Goal: Task Accomplishment & Management: Manage account settings

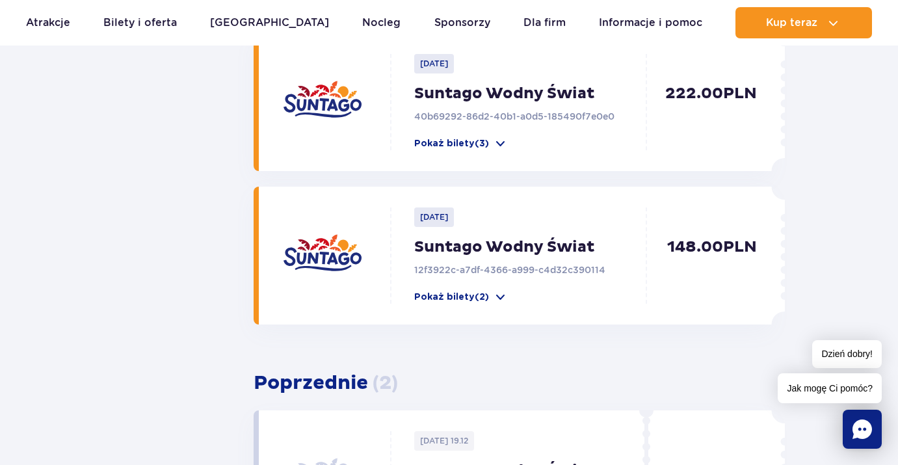
scroll to position [292, 0]
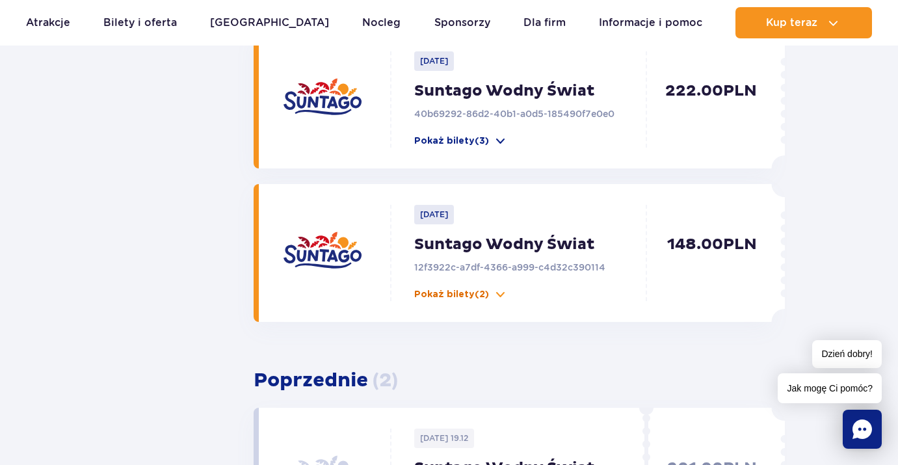
click at [495, 295] on span at bounding box center [500, 294] width 13 height 13
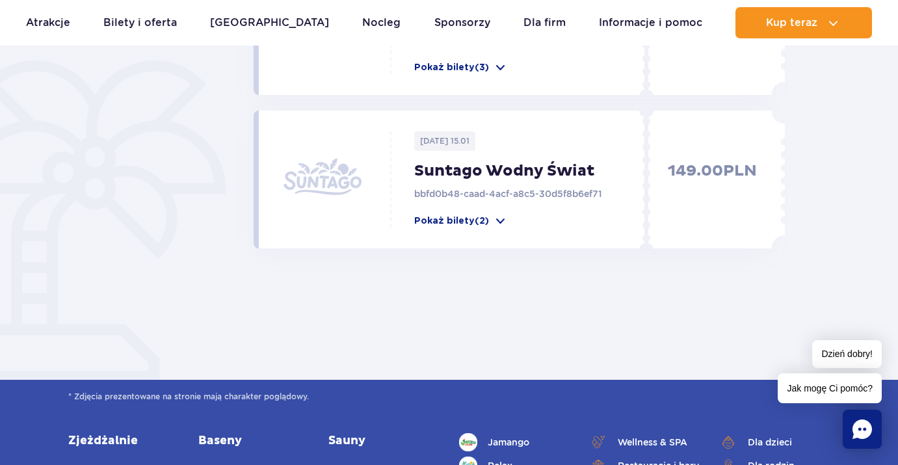
scroll to position [1096, 0]
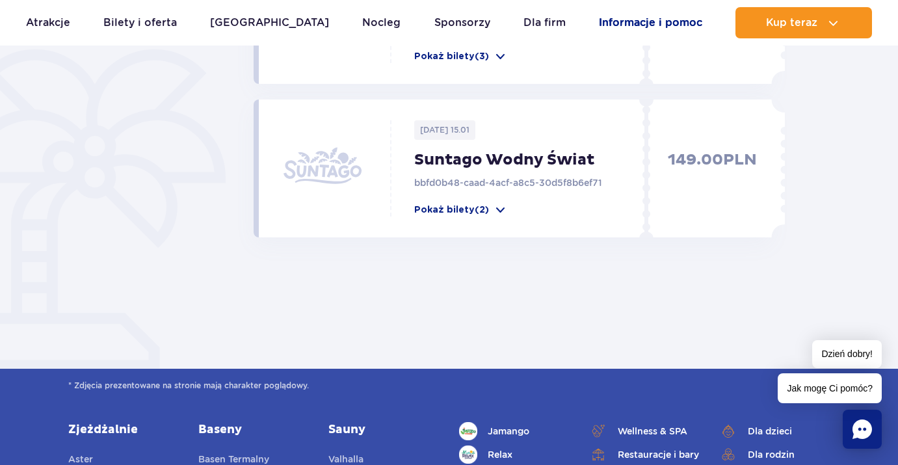
click at [632, 23] on link "Informacje i pomoc" at bounding box center [650, 22] width 103 height 31
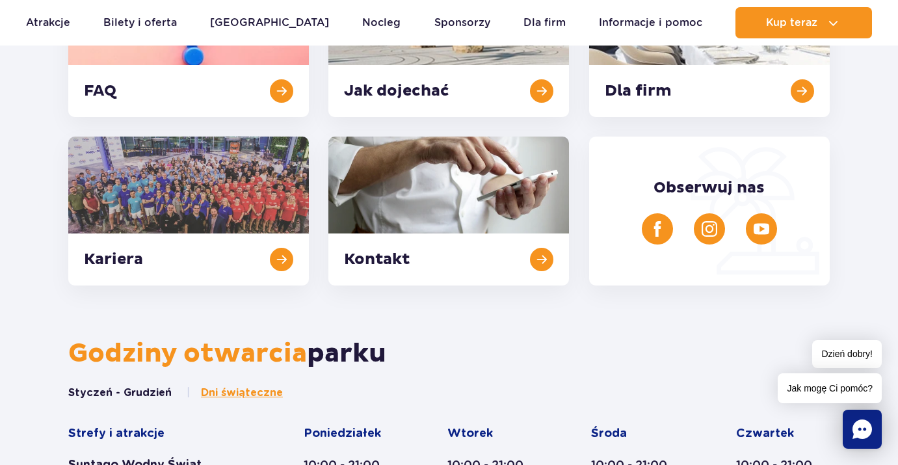
scroll to position [438, 0]
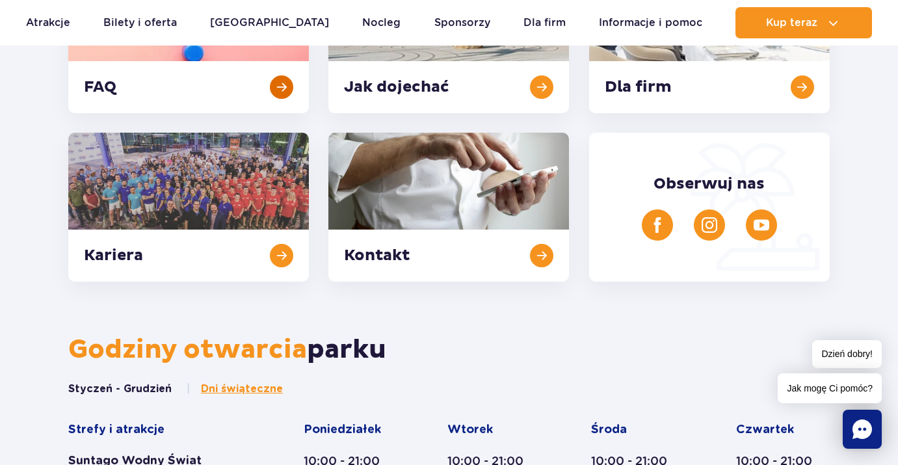
click at [241, 72] on link at bounding box center [188, 38] width 241 height 149
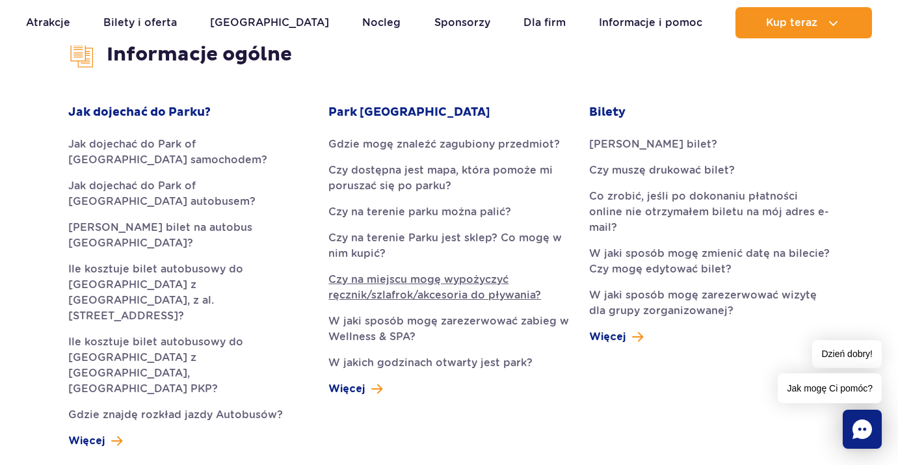
scroll to position [356, 0]
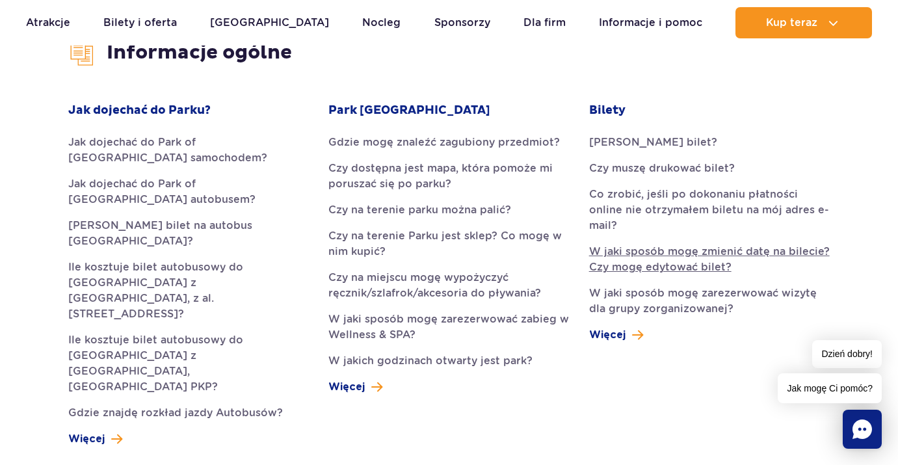
click at [639, 244] on link "W jaki sposób mogę zmienić datę na bilecie? Czy mogę edytować bilet?" at bounding box center [709, 259] width 241 height 31
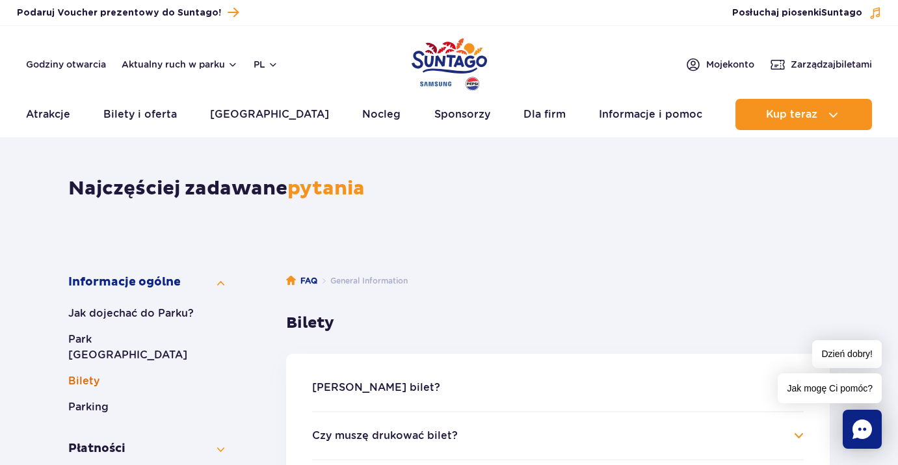
click at [121, 373] on button "Bilety" at bounding box center [146, 381] width 156 height 16
click at [712, 68] on span "Moje konto" at bounding box center [731, 64] width 48 height 13
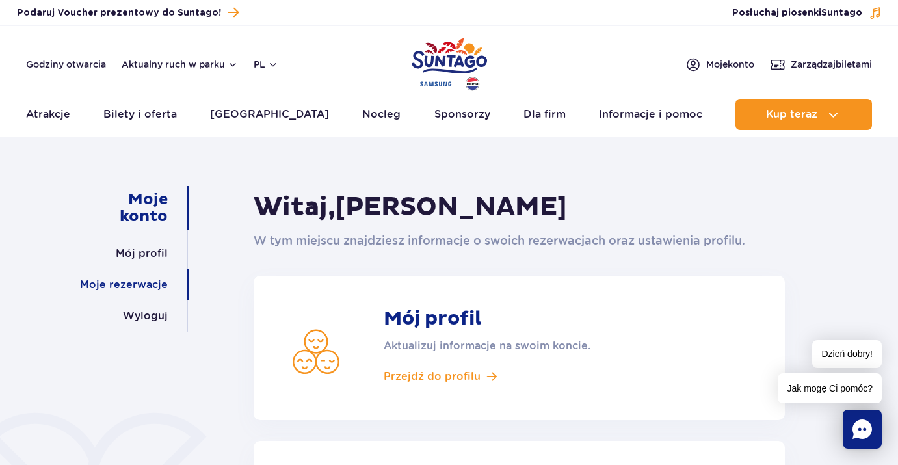
click at [137, 285] on link "Moje rezerwacje" at bounding box center [124, 284] width 88 height 31
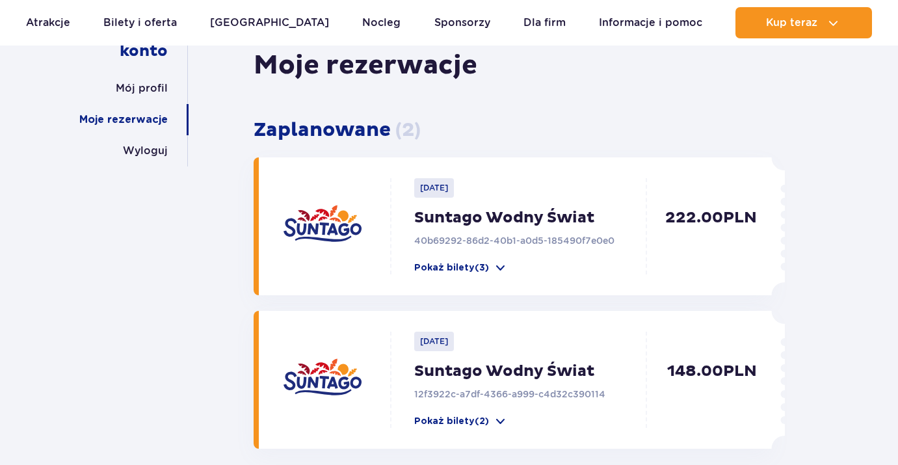
scroll to position [181, 0]
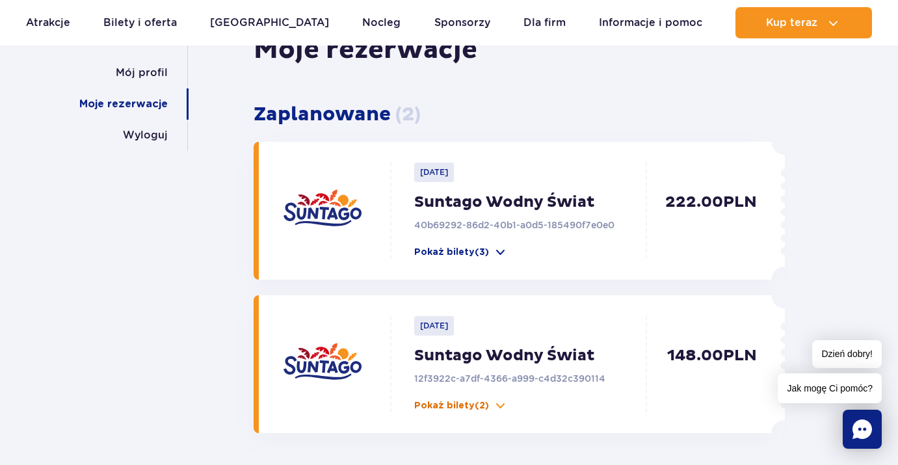
click at [495, 408] on span at bounding box center [500, 405] width 13 height 13
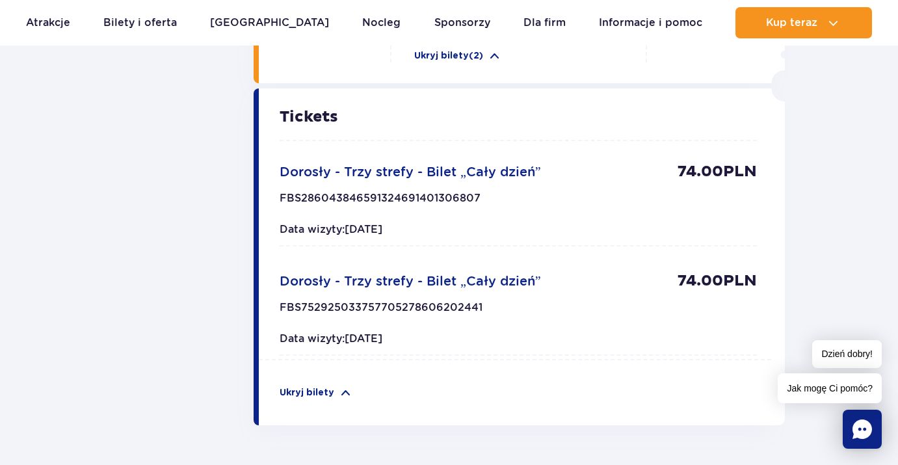
scroll to position [546, 0]
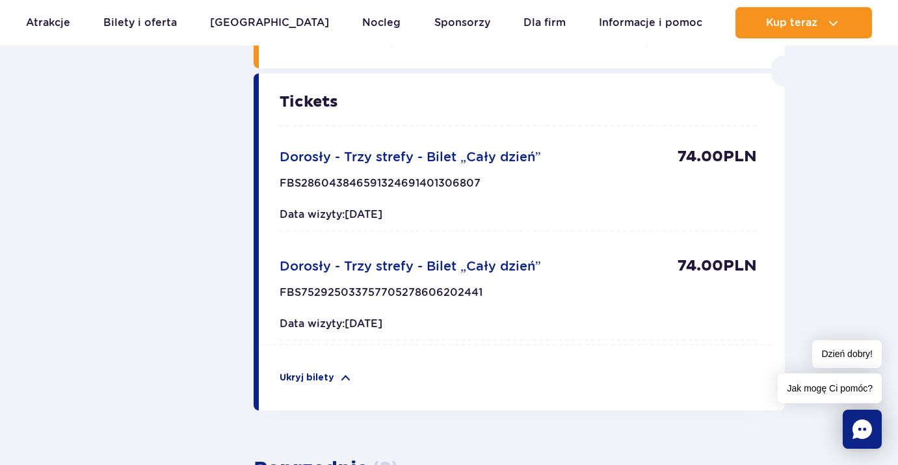
click at [505, 155] on span "Dorosły - Trzy strefy - Bilet „Cały dzień”" at bounding box center [411, 157] width 262 height 16
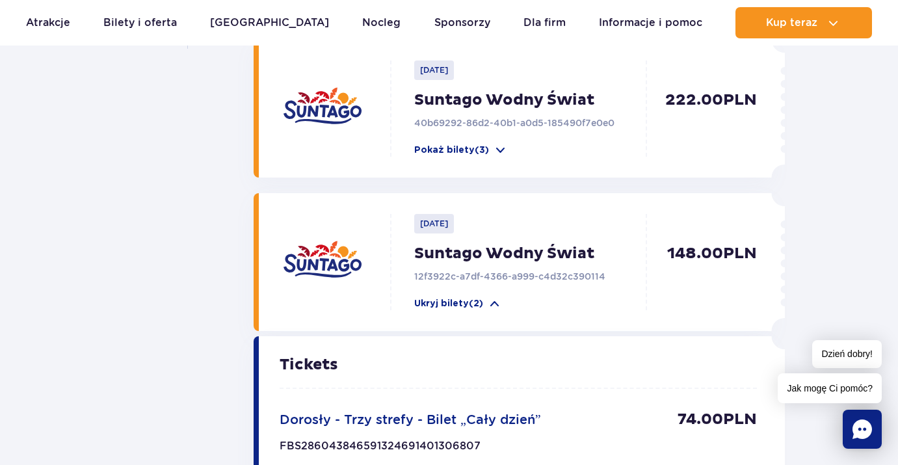
scroll to position [0, 0]
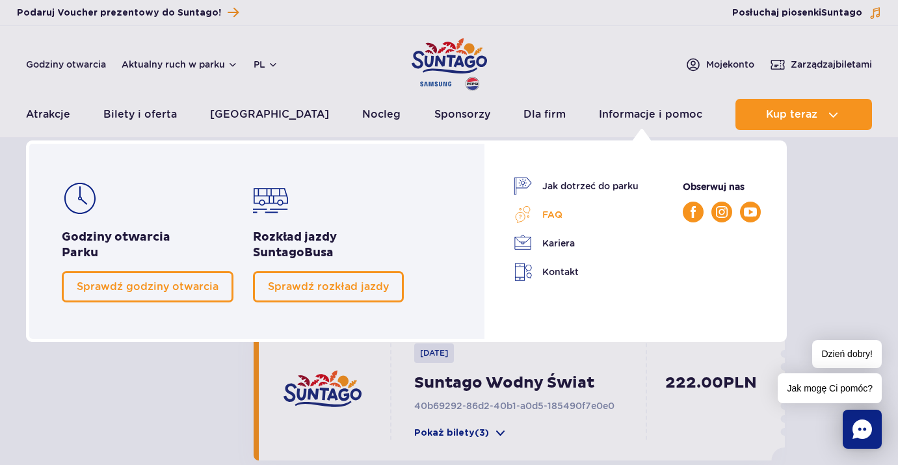
click at [559, 210] on link "FAQ" at bounding box center [576, 215] width 125 height 18
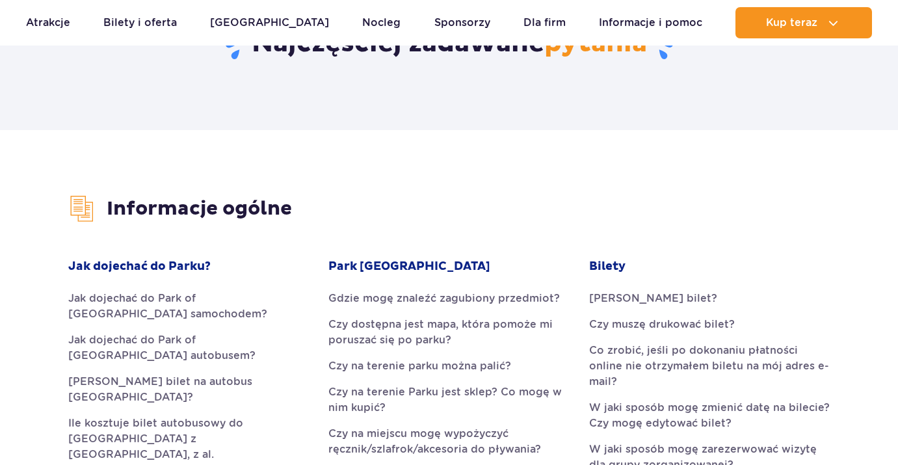
scroll to position [202, 0]
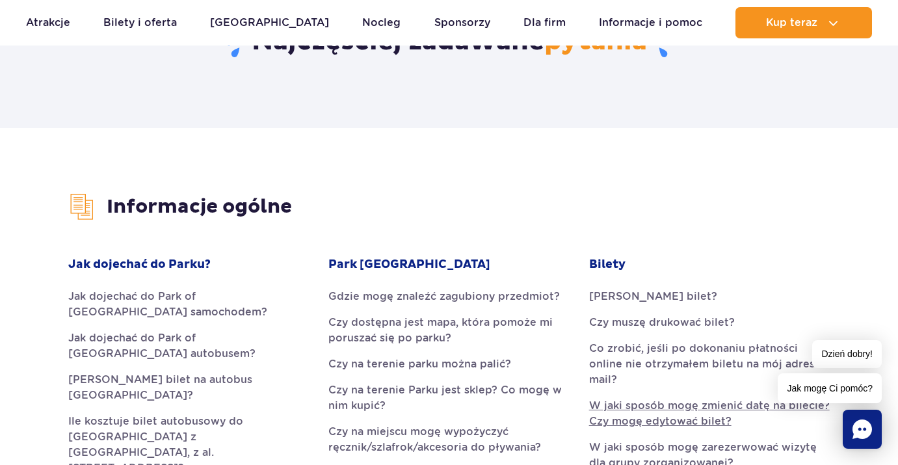
click at [621, 399] on link "W jaki sposób mogę zmienić datę na bilecie? Czy mogę edytować bilet?" at bounding box center [709, 413] width 241 height 31
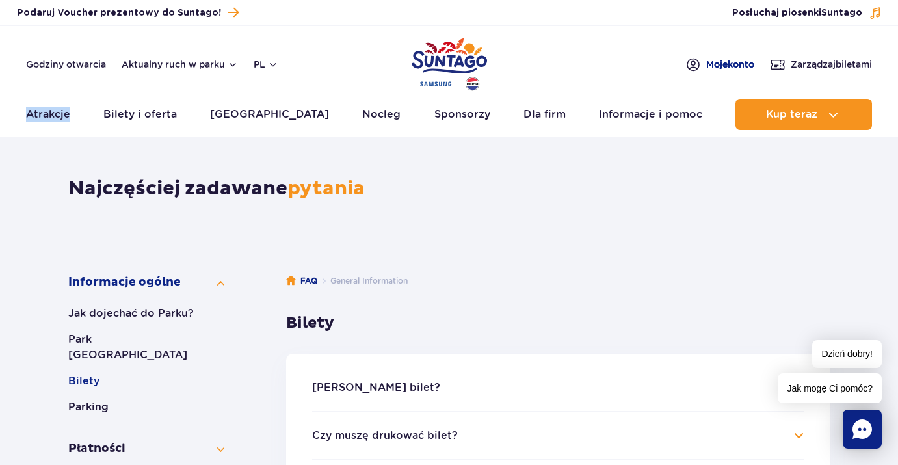
click at [738, 68] on span "Moje konto" at bounding box center [731, 64] width 48 height 13
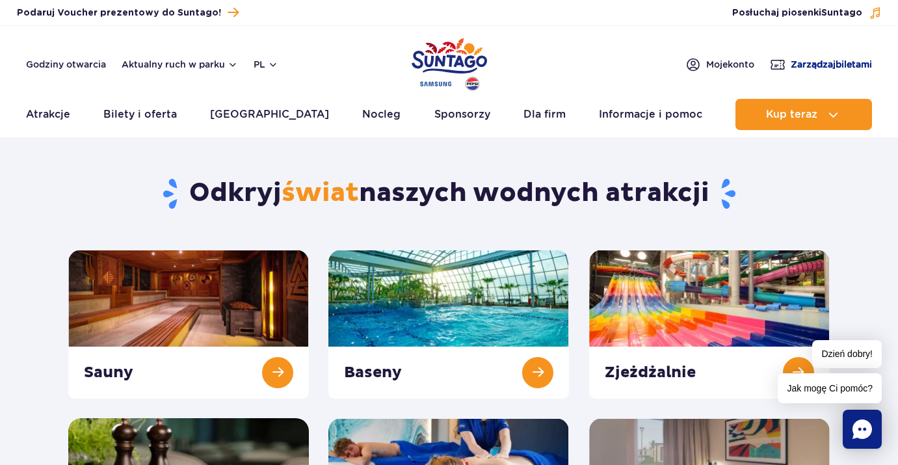
click at [798, 62] on span "Zarządzaj biletami" at bounding box center [831, 64] width 81 height 13
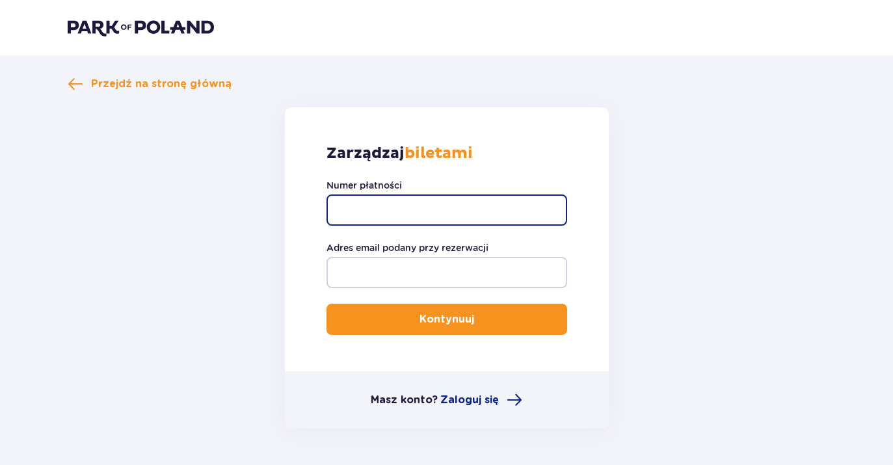
click at [458, 208] on input "Numer płatności" at bounding box center [447, 210] width 241 height 31
click at [460, 203] on input "Numer płatności" at bounding box center [447, 210] width 241 height 31
paste input "TR-VRC-EN5WRYX"
type input "TR-VRC-EN5WRYX"
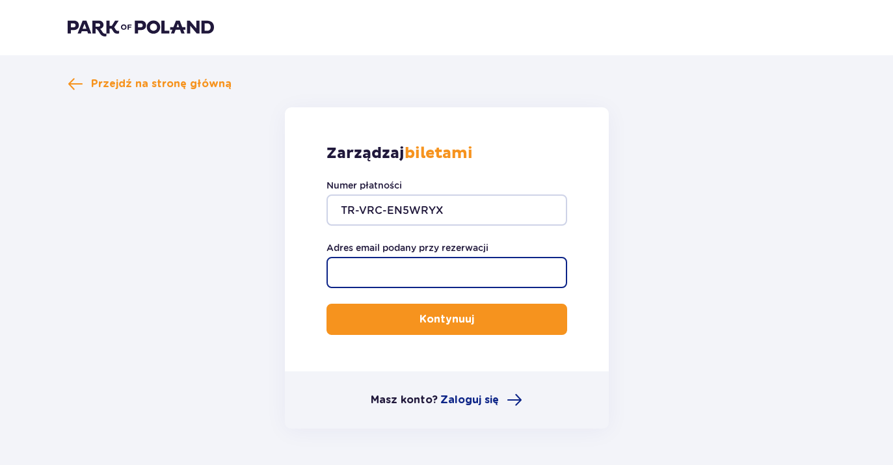
click at [442, 266] on input "Adres email podany przy rezerwacji" at bounding box center [447, 272] width 241 height 31
type input "[EMAIL_ADDRESS][DOMAIN_NAME]"
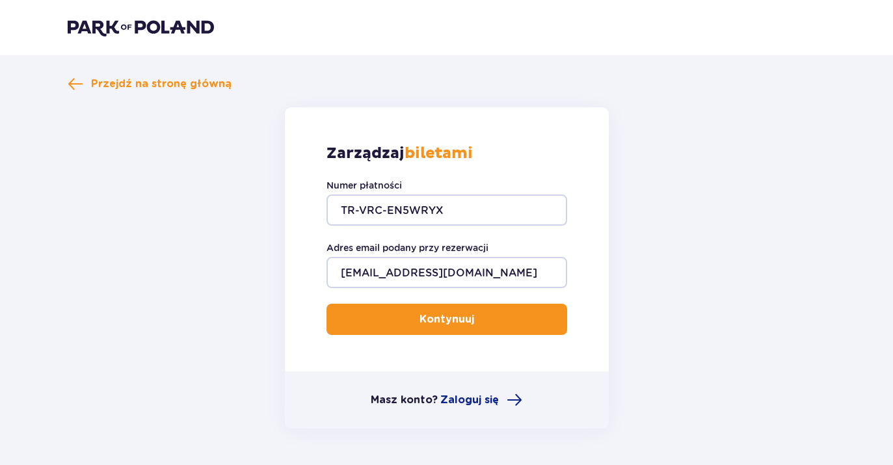
click at [445, 311] on button "Kontynuuj" at bounding box center [447, 319] width 241 height 31
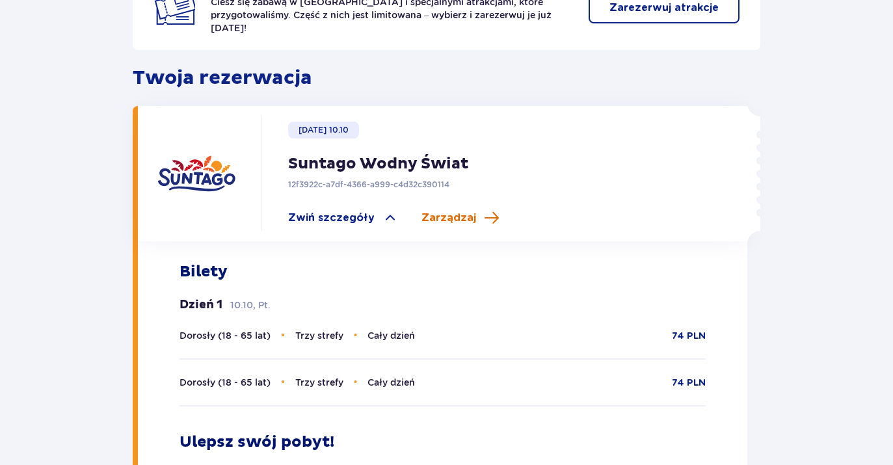
click at [440, 211] on span "Zarządzaj" at bounding box center [449, 218] width 55 height 14
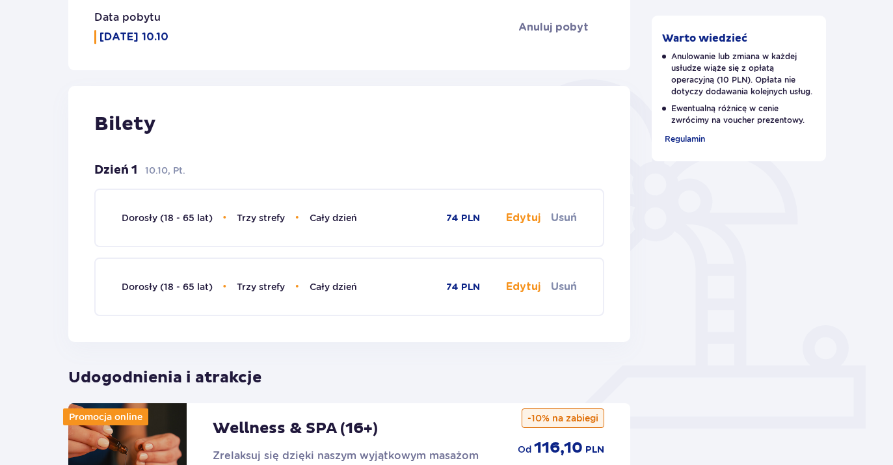
scroll to position [247, 0]
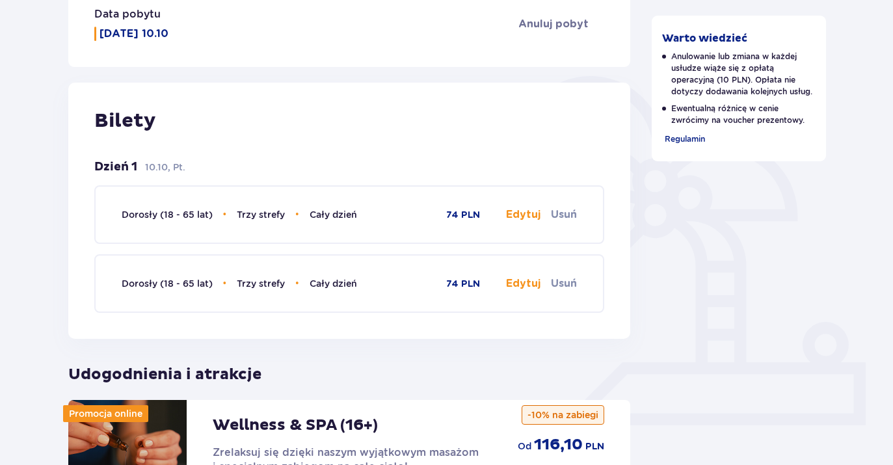
click at [524, 219] on button "Edytuj" at bounding box center [523, 215] width 34 height 14
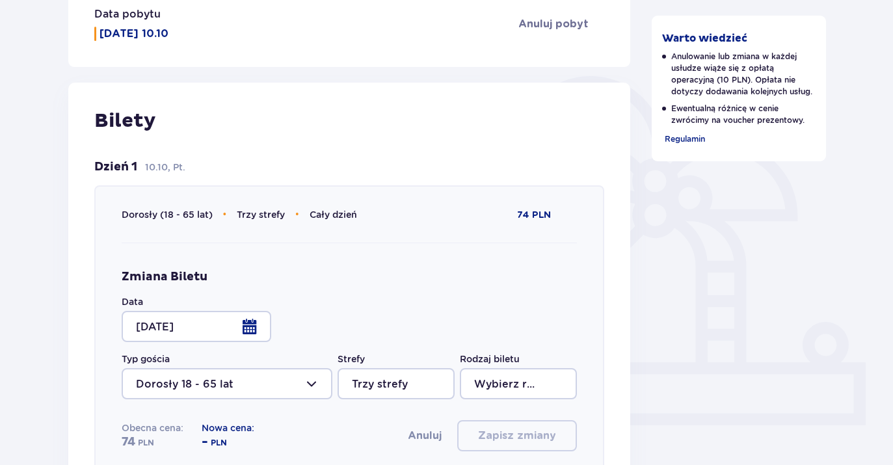
type input "Cały dzień"
click at [250, 327] on div at bounding box center [197, 326] width 150 height 31
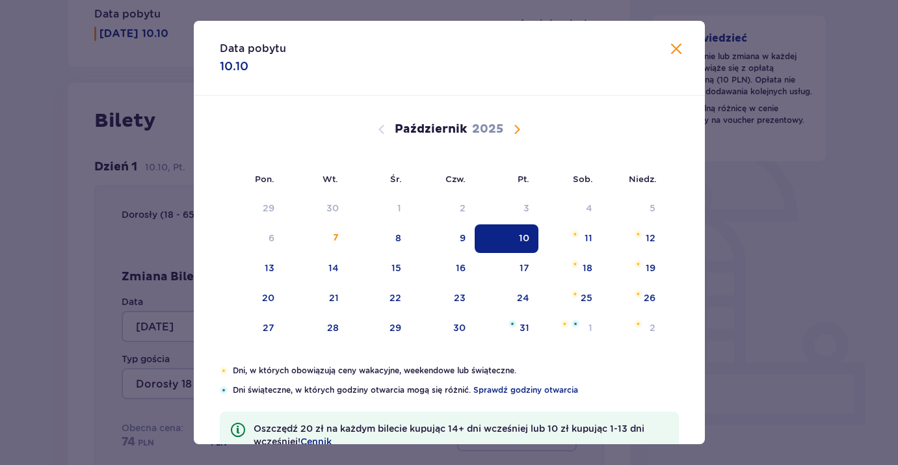
click at [514, 124] on span "Następny miesiąc" at bounding box center [517, 130] width 16 height 16
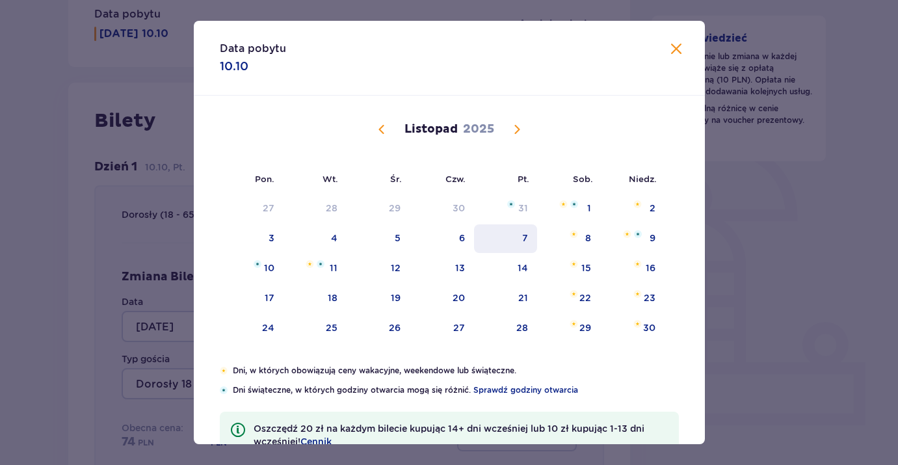
click at [516, 241] on div "7" at bounding box center [505, 238] width 63 height 29
type input "07.11.25"
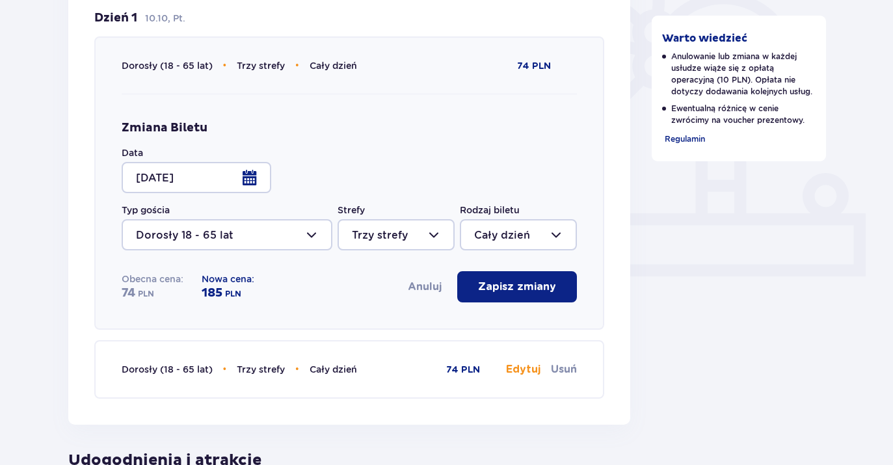
scroll to position [392, 0]
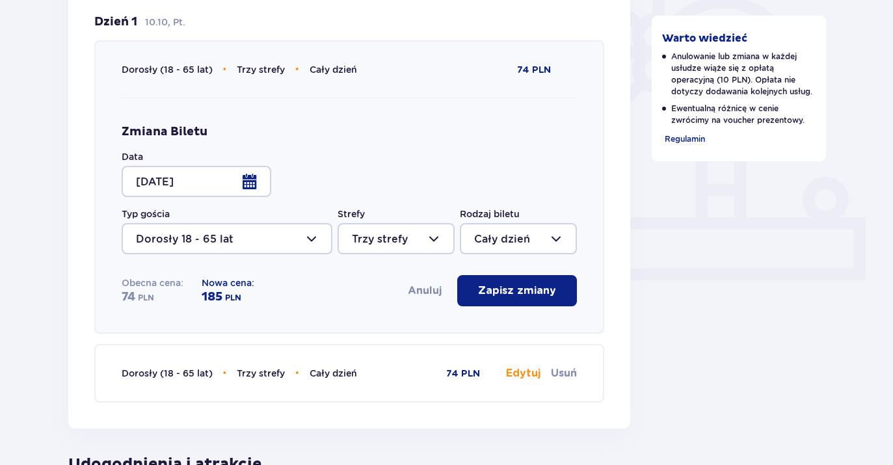
click at [530, 377] on button "Edytuj" at bounding box center [523, 373] width 34 height 14
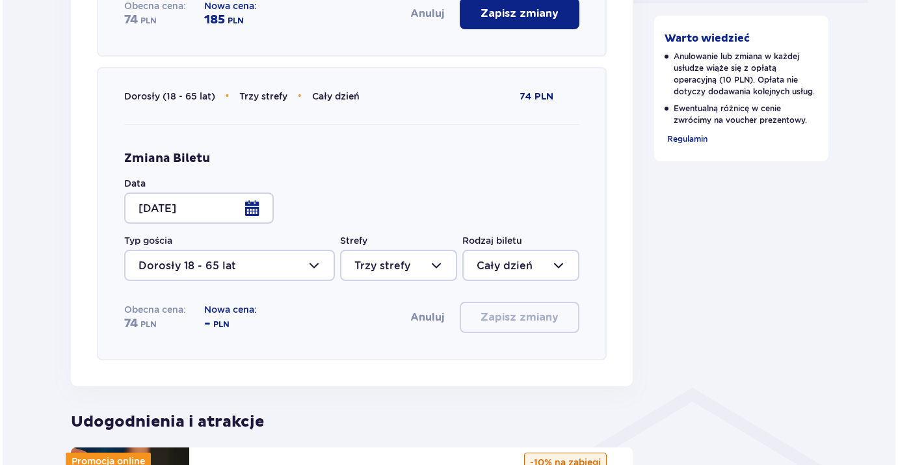
scroll to position [670, 0]
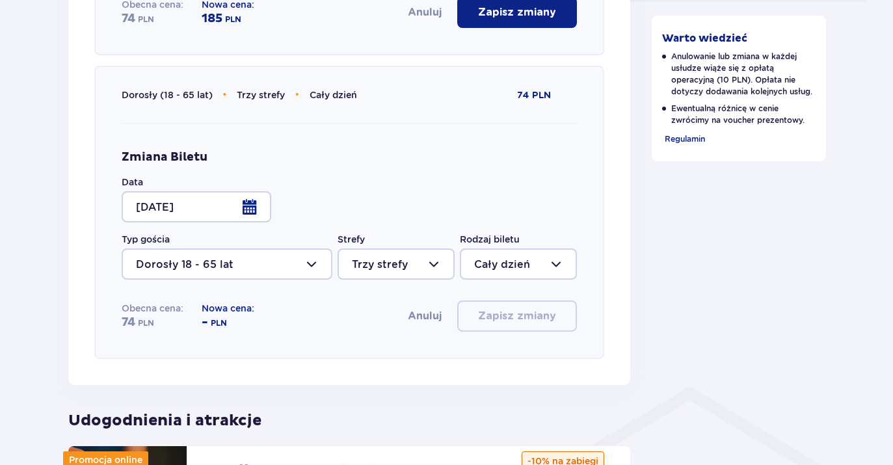
click at [254, 209] on div at bounding box center [197, 206] width 150 height 31
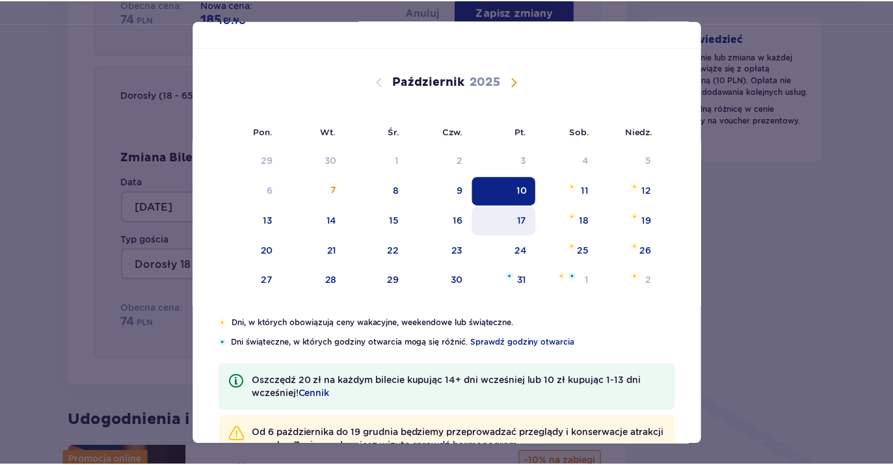
scroll to position [92, 0]
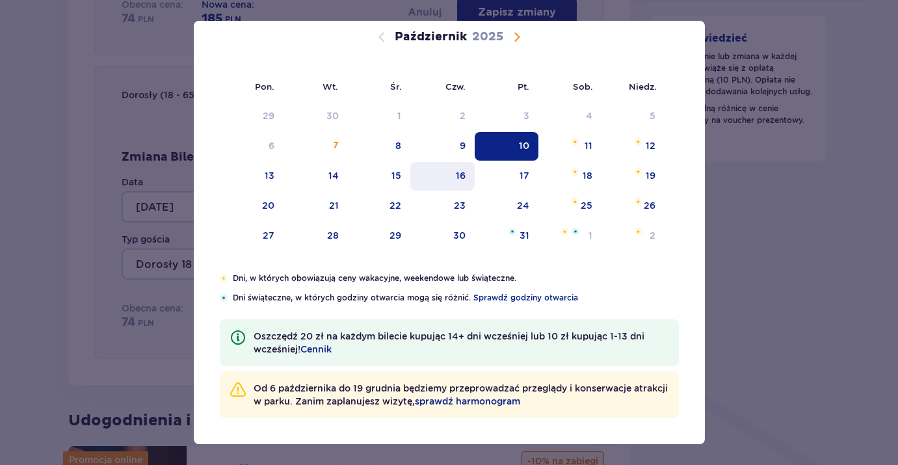
click at [450, 178] on div "16" at bounding box center [443, 176] width 64 height 29
type input "16.10.25"
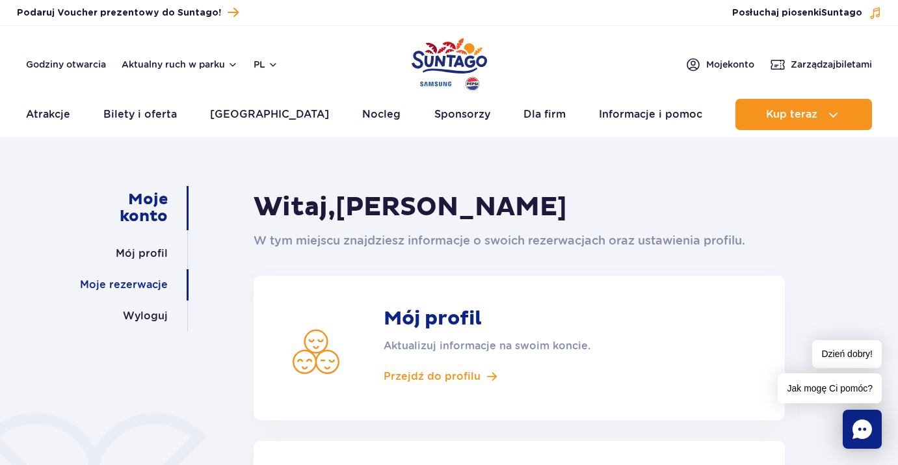
click at [150, 288] on link "Moje rezerwacje" at bounding box center [124, 284] width 88 height 31
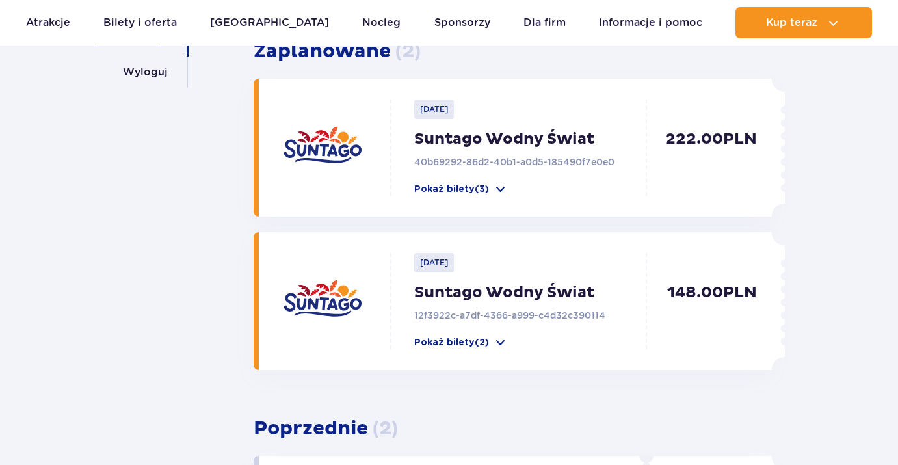
scroll to position [289, 0]
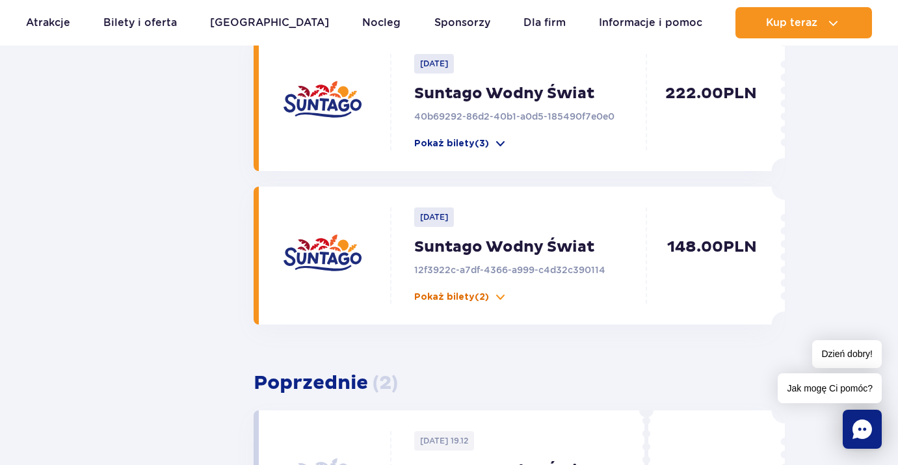
click at [453, 300] on p "Pokaż bilety (2)" at bounding box center [451, 297] width 75 height 13
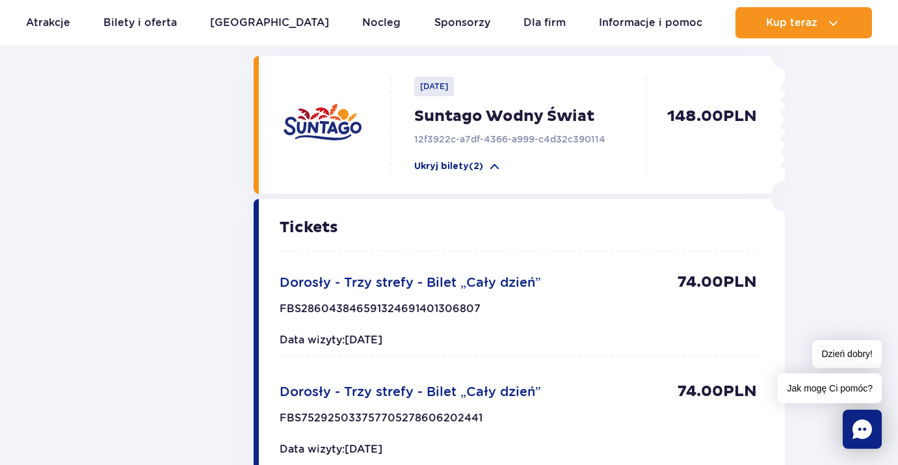
scroll to position [423, 0]
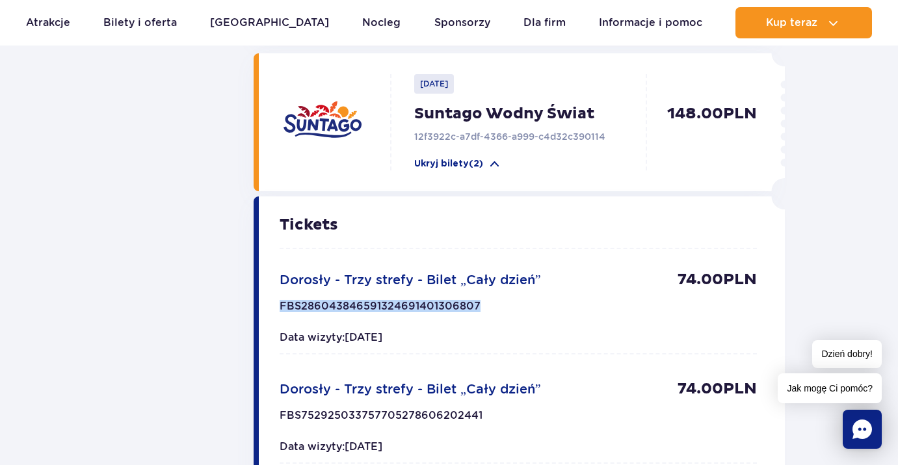
drag, startPoint x: 484, startPoint y: 308, endPoint x: 271, endPoint y: 307, distance: 213.4
click at [271, 307] on div "Tickets Dorosły - Trzy strefy - Bilet „Cały dzień” 74.00 PLN FBS286043846591324…" at bounding box center [515, 331] width 513 height 271
copy p "FBS286043846591324691401306807"
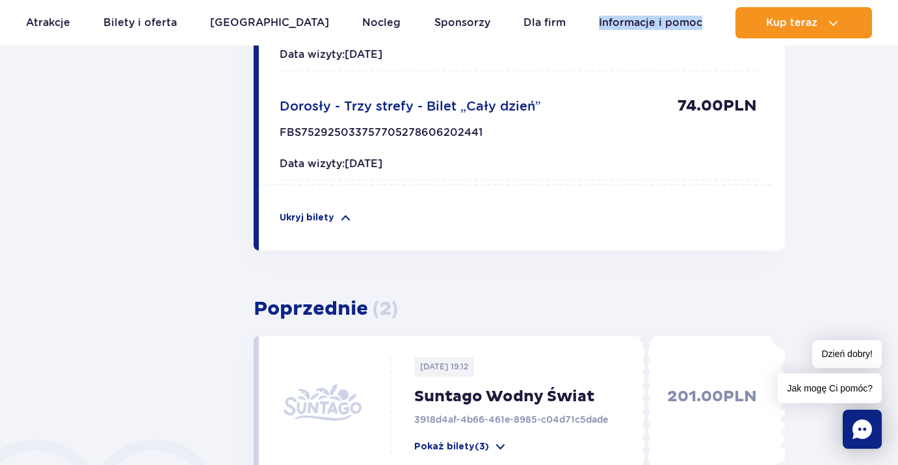
scroll to position [718, 0]
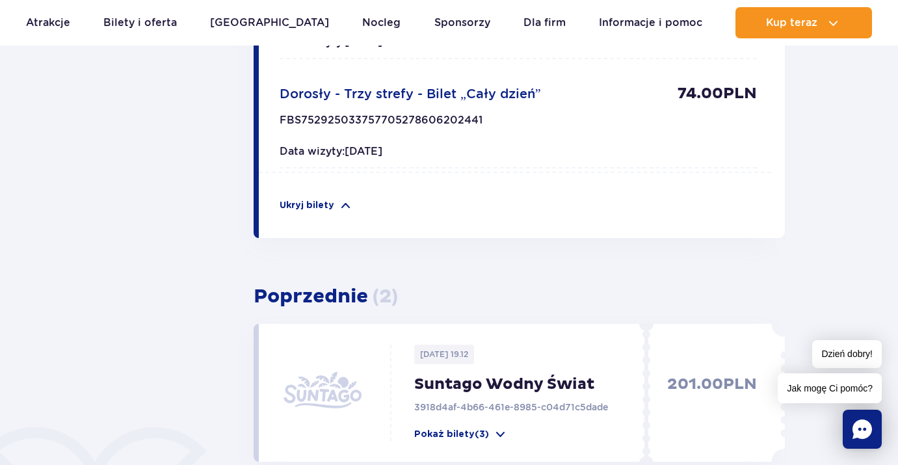
click at [683, 221] on div "Tickets Dorosły - Trzy strefy - Bilet „Cały dzień” 74.00 PLN FBS286043846591324…" at bounding box center [515, 69] width 513 height 337
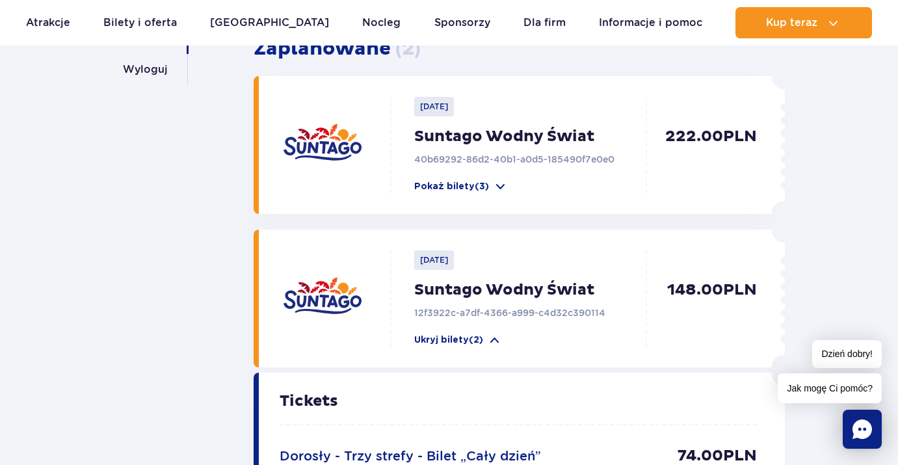
scroll to position [216, 0]
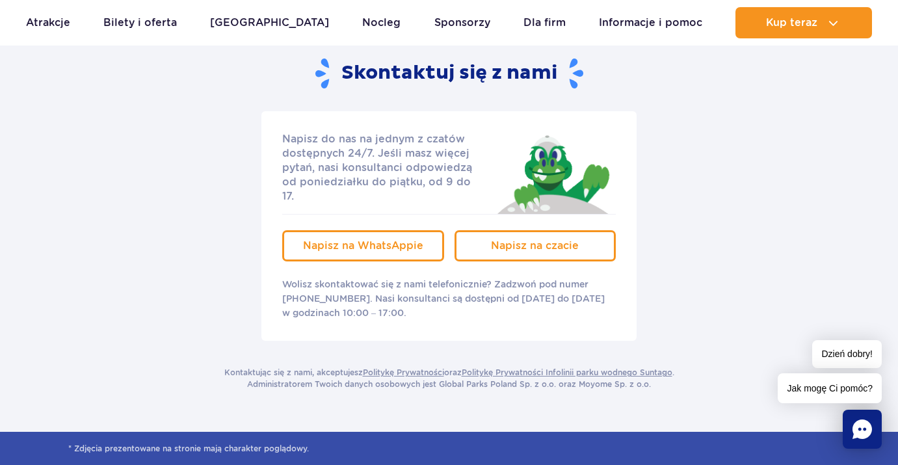
scroll to position [197, 0]
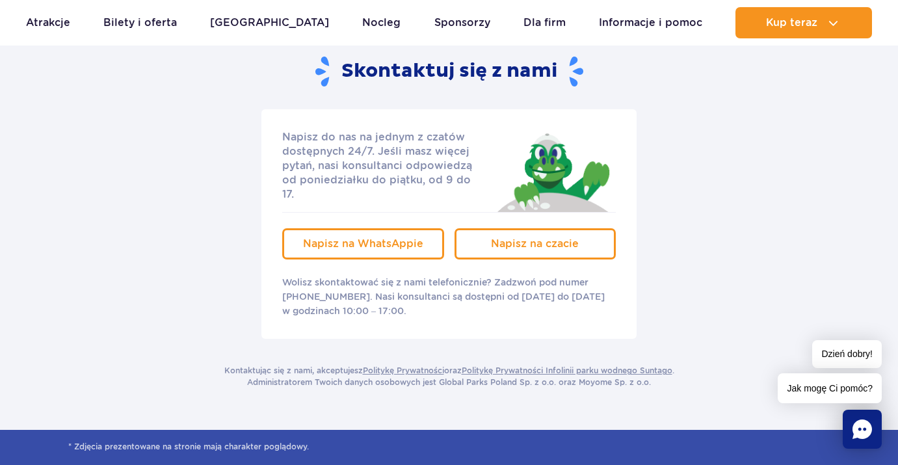
click at [793, 390] on span "Jak mogę Ci pomóc?" at bounding box center [830, 388] width 104 height 30
